Goal: Task Accomplishment & Management: Use online tool/utility

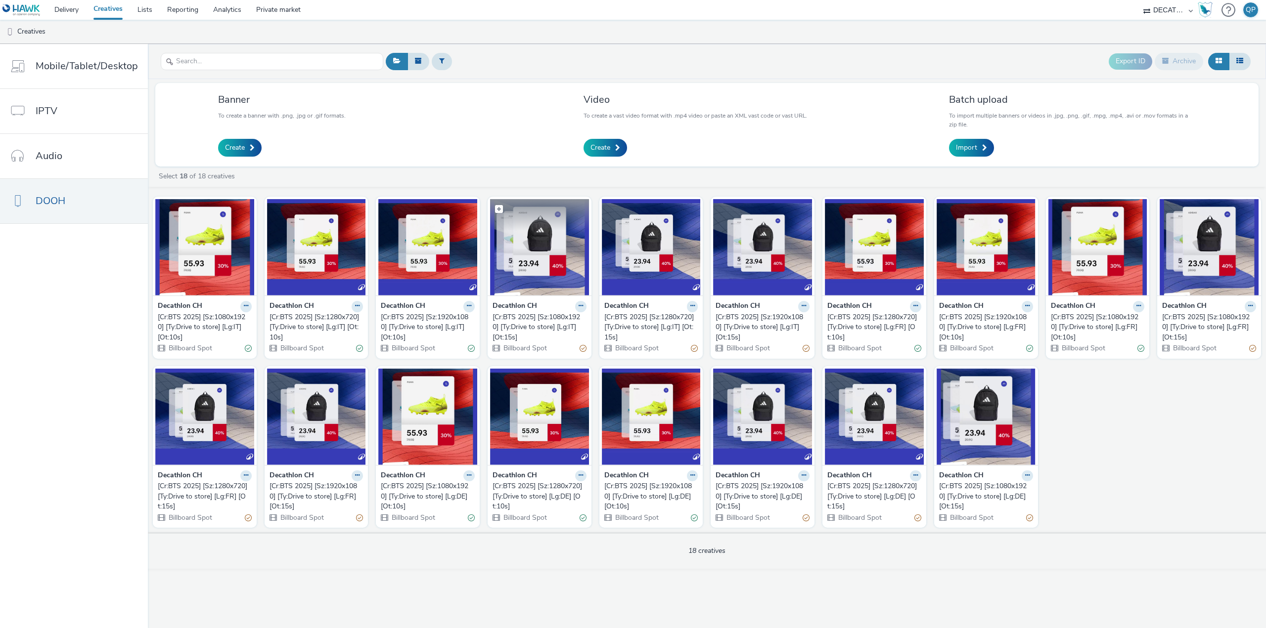
click at [548, 260] on img at bounding box center [539, 247] width 99 height 96
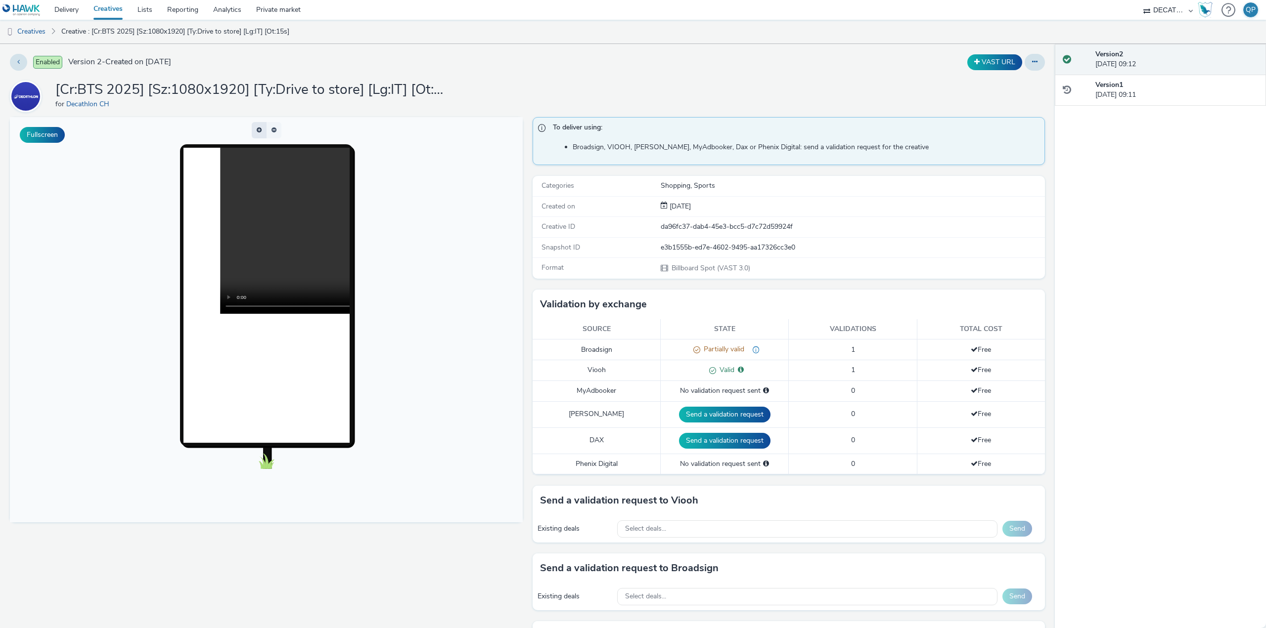
click at [257, 134] on button "button" at bounding box center [259, 130] width 15 height 16
click at [260, 134] on span "button" at bounding box center [260, 134] width 0 height 0
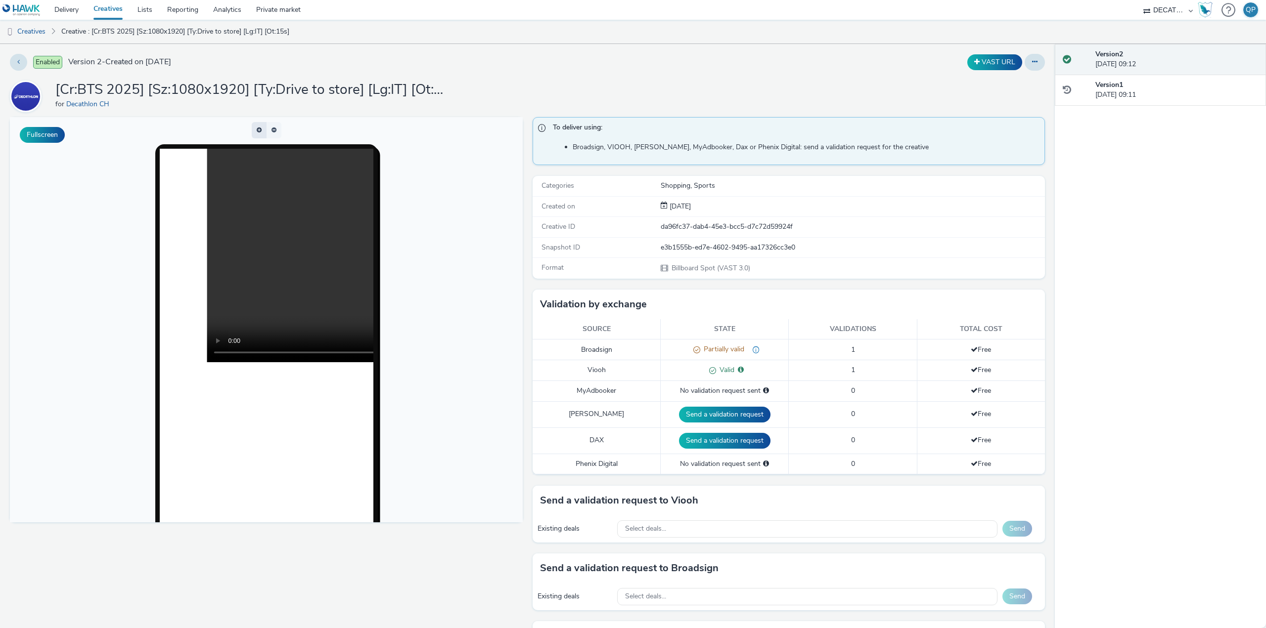
click at [257, 134] on button "button" at bounding box center [259, 130] width 15 height 16
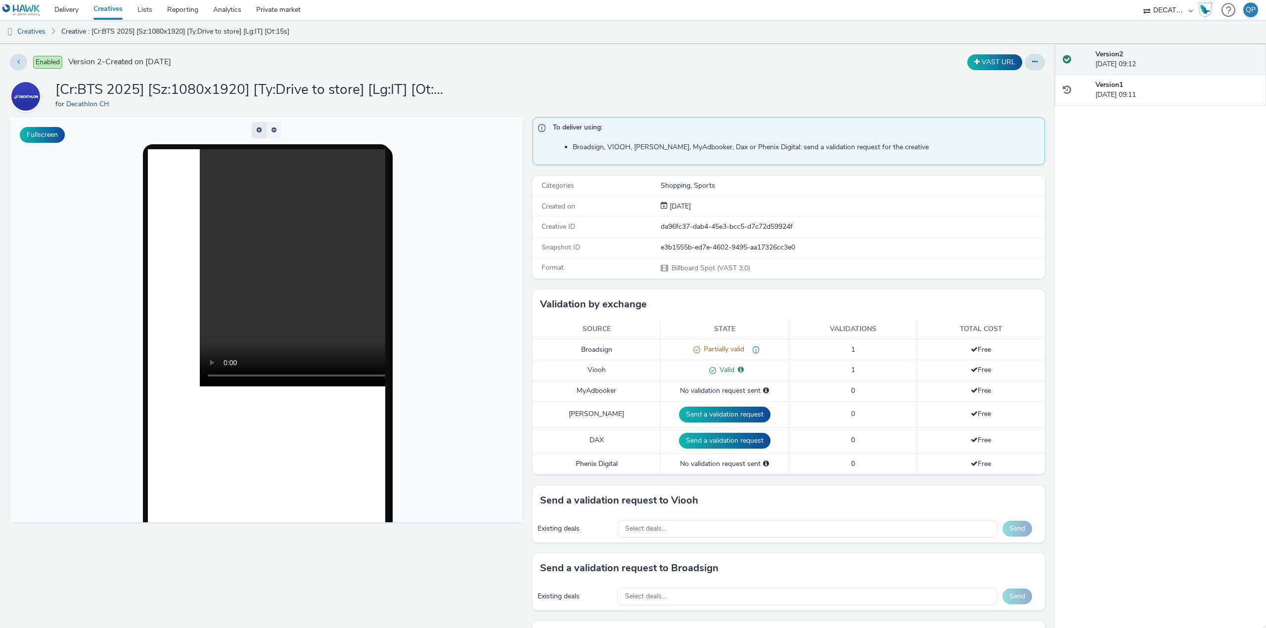
click at [257, 134] on button "button" at bounding box center [259, 130] width 15 height 16
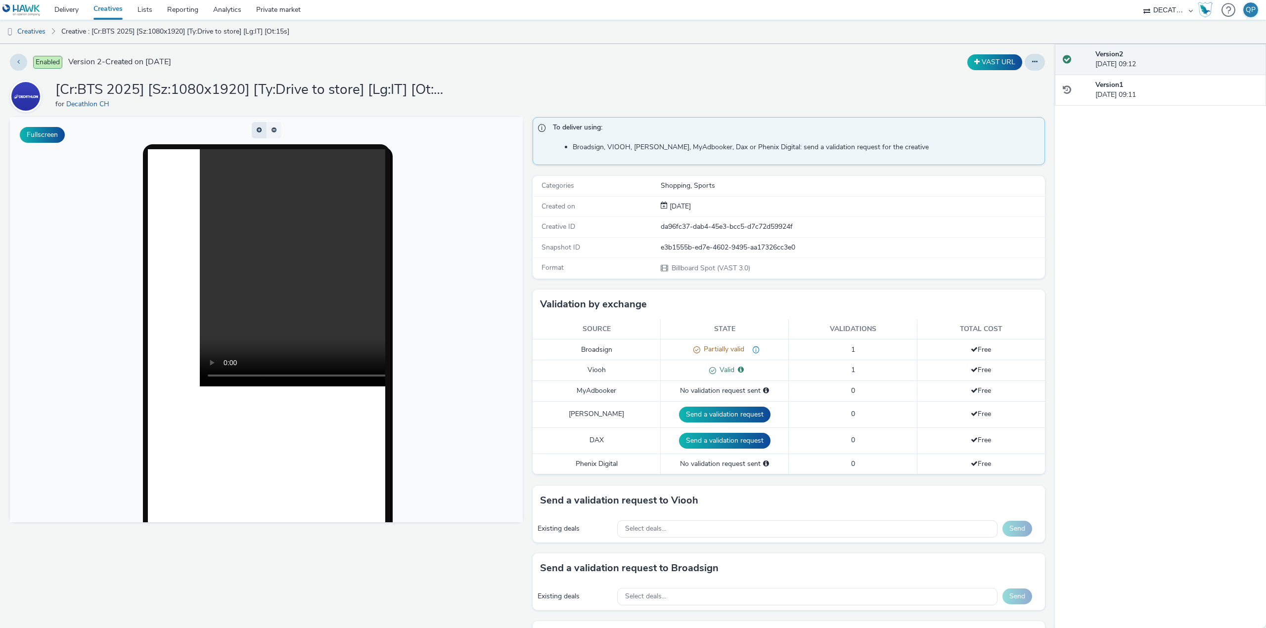
click at [257, 134] on button "button" at bounding box center [259, 130] width 15 height 16
click at [254, 133] on button "button" at bounding box center [259, 130] width 15 height 16
click at [260, 134] on span "button" at bounding box center [260, 134] width 0 height 0
click at [254, 133] on button "button" at bounding box center [259, 130] width 15 height 16
click at [24, 69] on div "Enabled Version 2 - Created on [DATE]" at bounding box center [320, 62] width 621 height 17
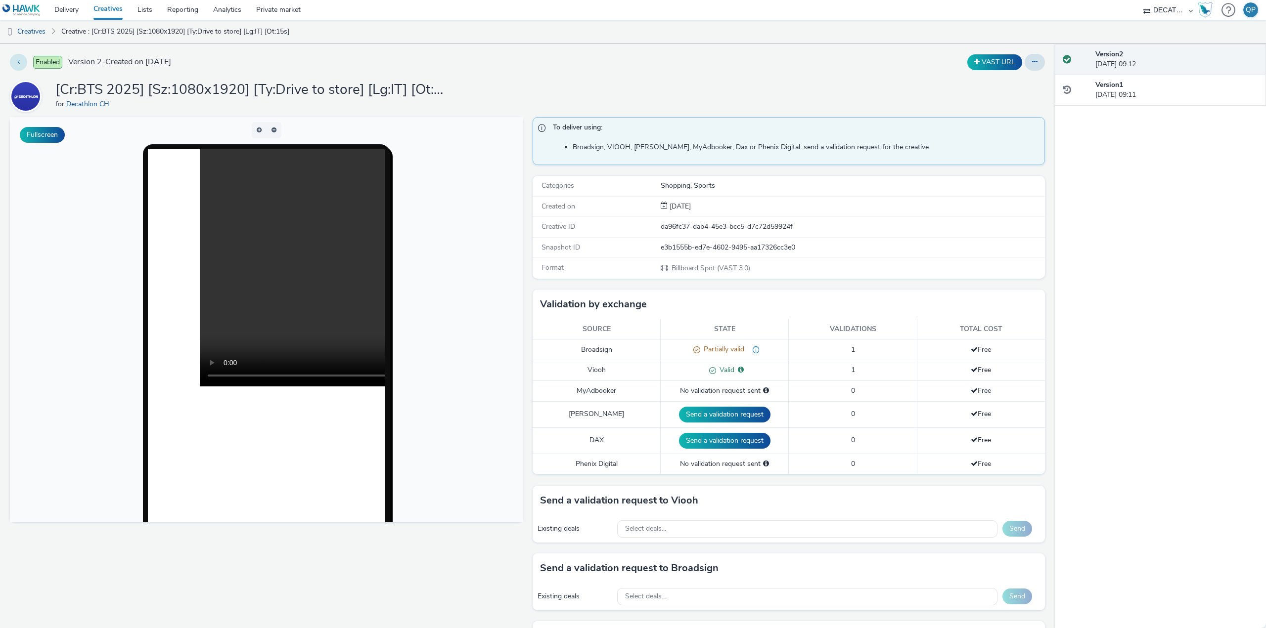
click at [20, 64] on button at bounding box center [18, 62] width 17 height 17
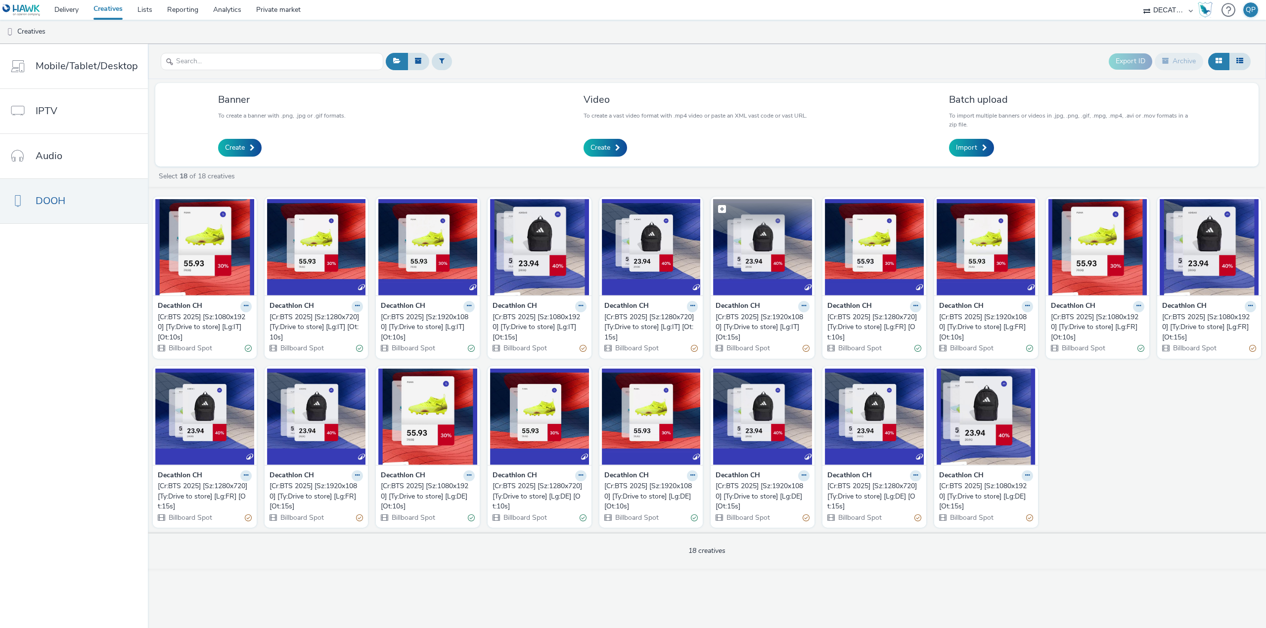
click at [779, 245] on img at bounding box center [762, 247] width 99 height 96
